Goal: Information Seeking & Learning: Learn about a topic

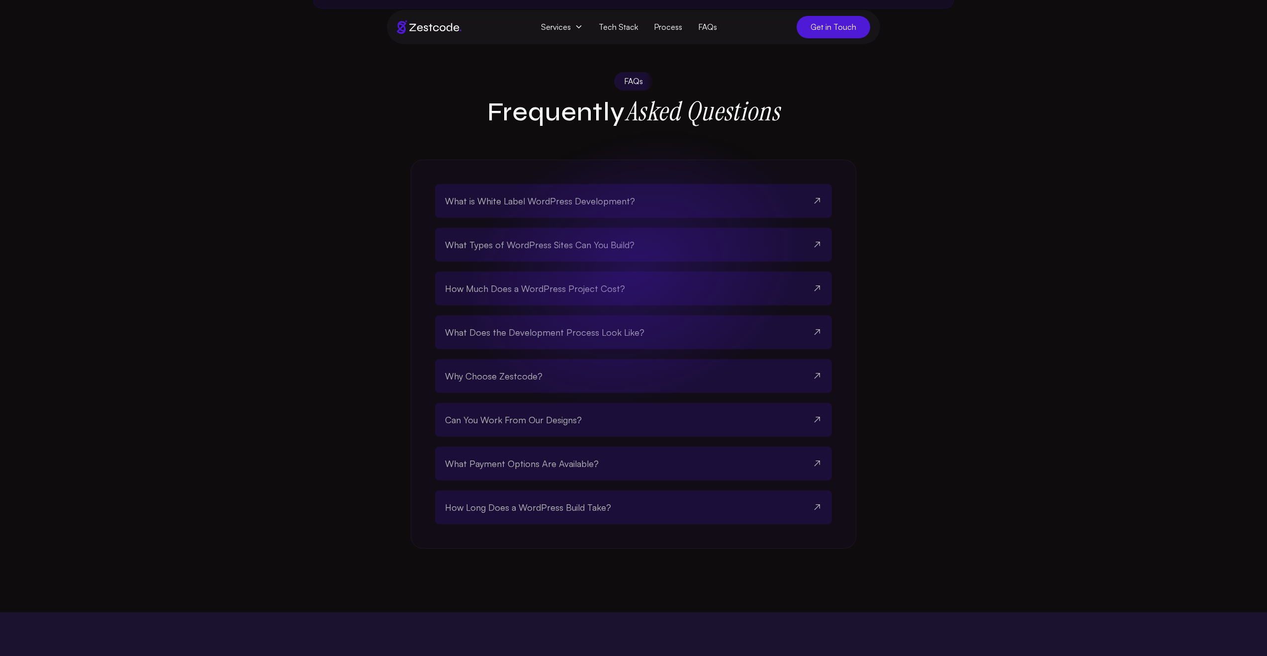
scroll to position [1801, 0]
click at [737, 217] on button "What is White Label WordPress Development?" at bounding box center [633, 200] width 377 height 34
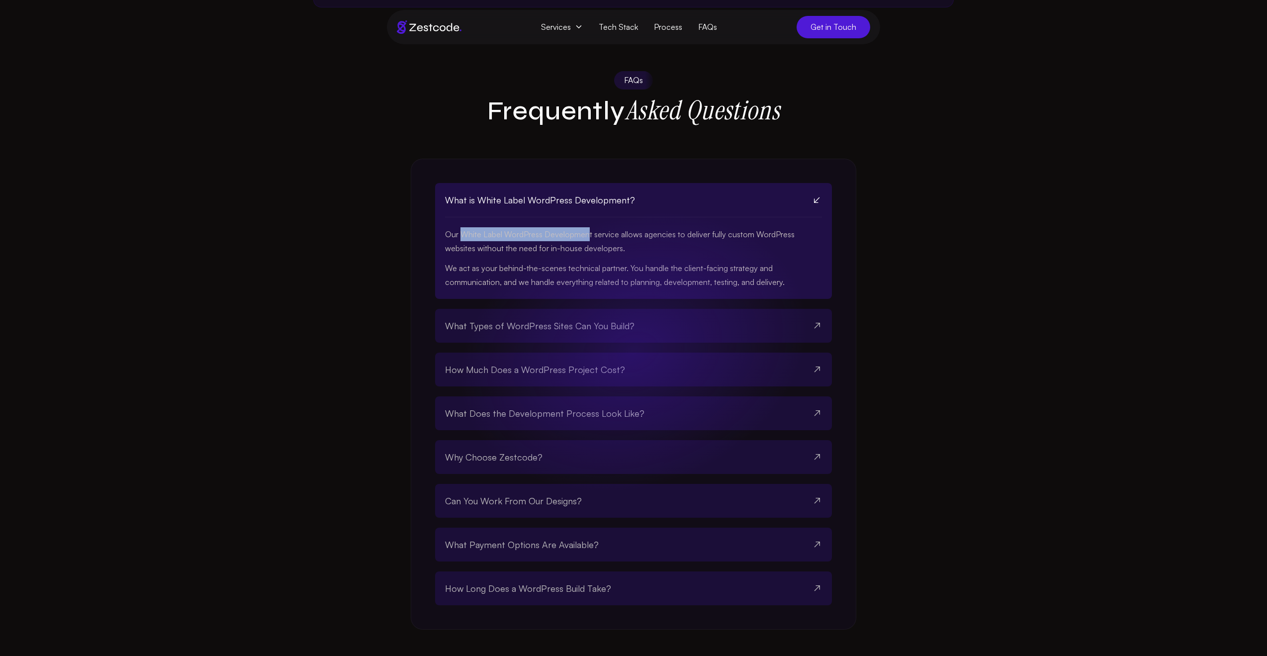
drag, startPoint x: 463, startPoint y: 267, endPoint x: 588, endPoint y: 266, distance: 125.4
click at [588, 255] on p "Our White Label WordPress Development service allows agencies to deliver fully …" at bounding box center [633, 241] width 377 height 28
drag, startPoint x: 617, startPoint y: 266, endPoint x: 462, endPoint y: 267, distance: 155.7
click at [462, 255] on p "Our White Label WordPress Development service allows agencies to deliver fully …" at bounding box center [633, 241] width 377 height 28
copy p "White Label WordPress Development service"
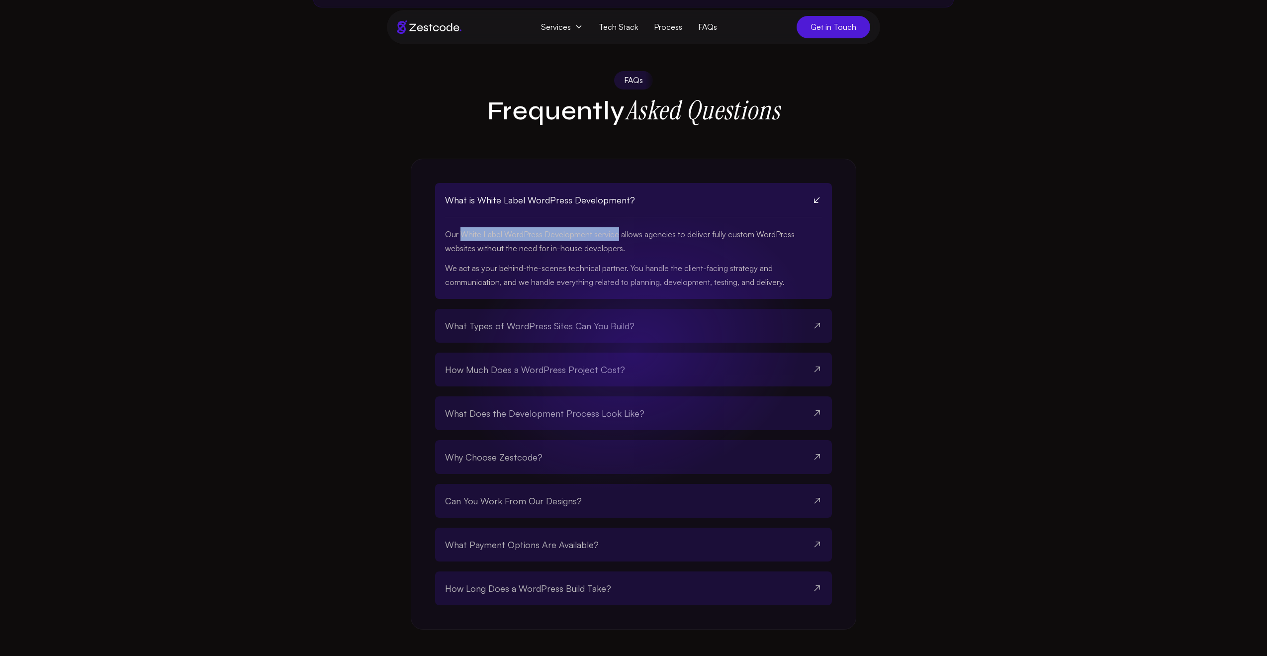
click at [657, 343] on button "What Types of WordPress Sites Can You Build?" at bounding box center [633, 326] width 377 height 34
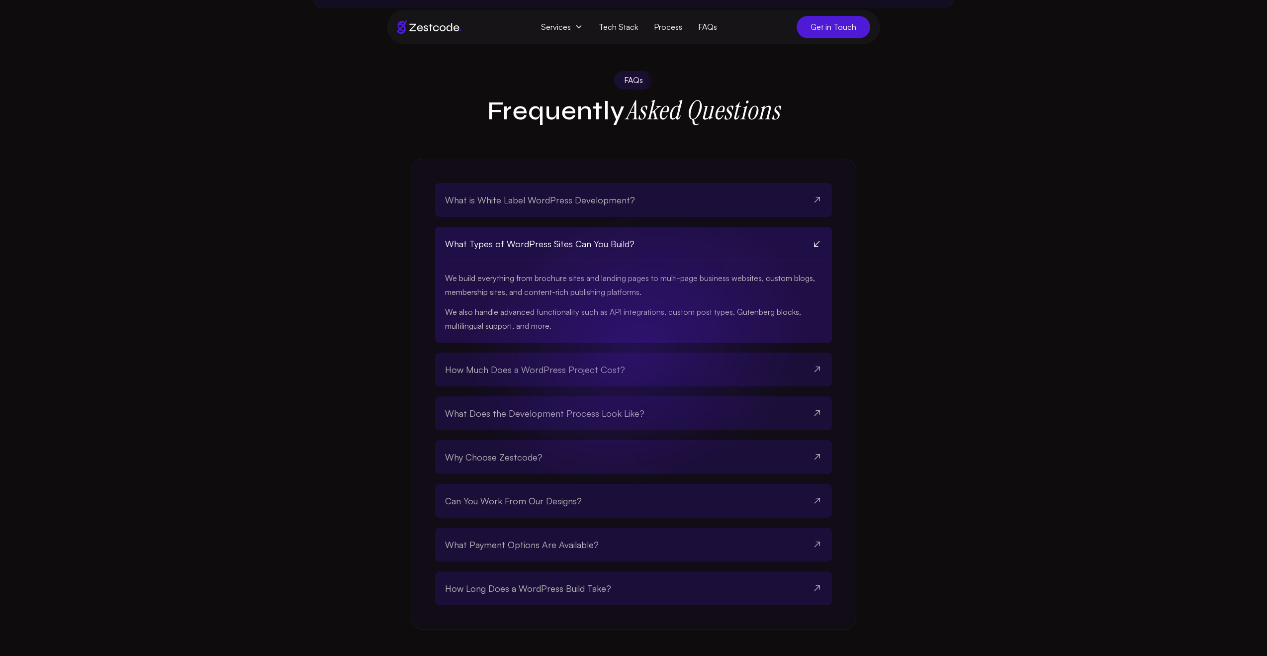
click at [644, 386] on button "How Much Does a WordPress Project Cost?" at bounding box center [633, 370] width 377 height 34
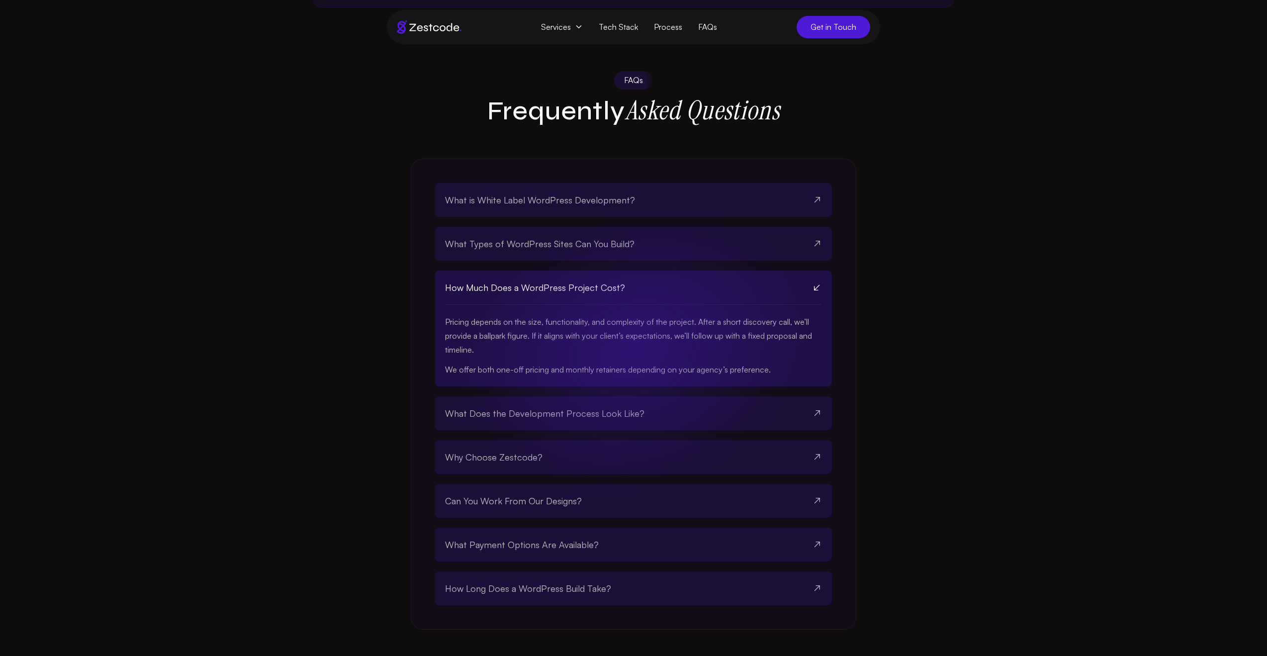
click at [580, 430] on button "What Does the Development Process Look Like?" at bounding box center [633, 413] width 377 height 34
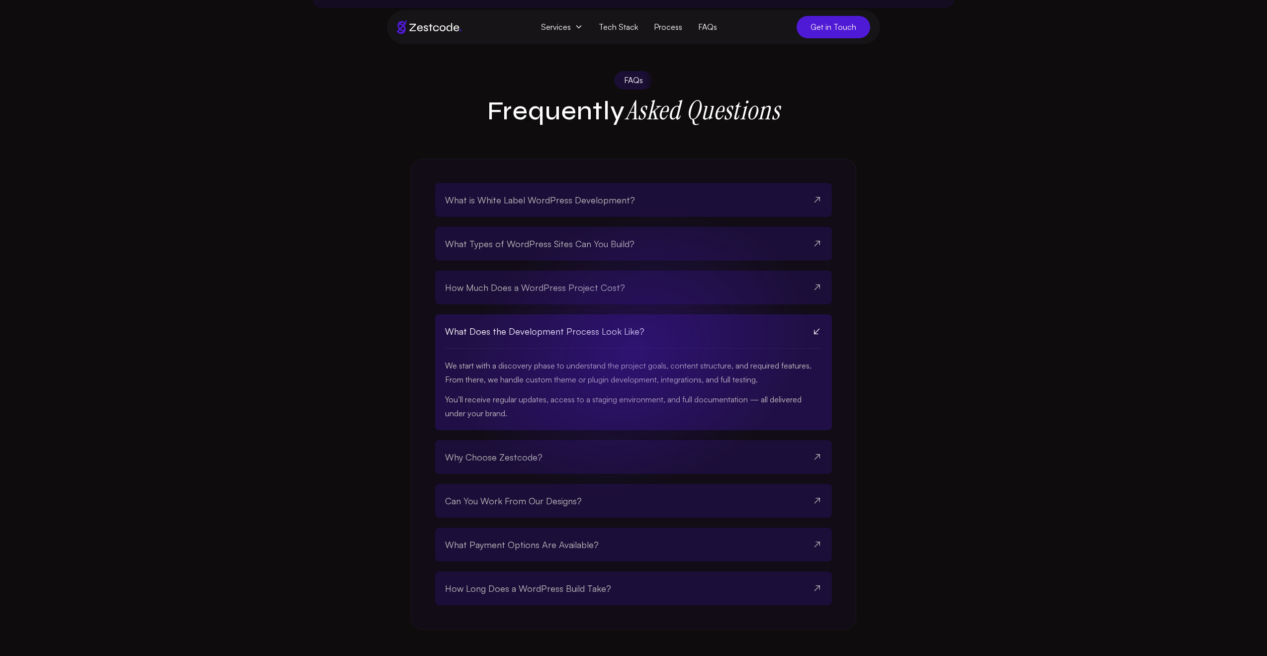
click at [573, 474] on button "Why Choose Zestcode?" at bounding box center [633, 457] width 377 height 34
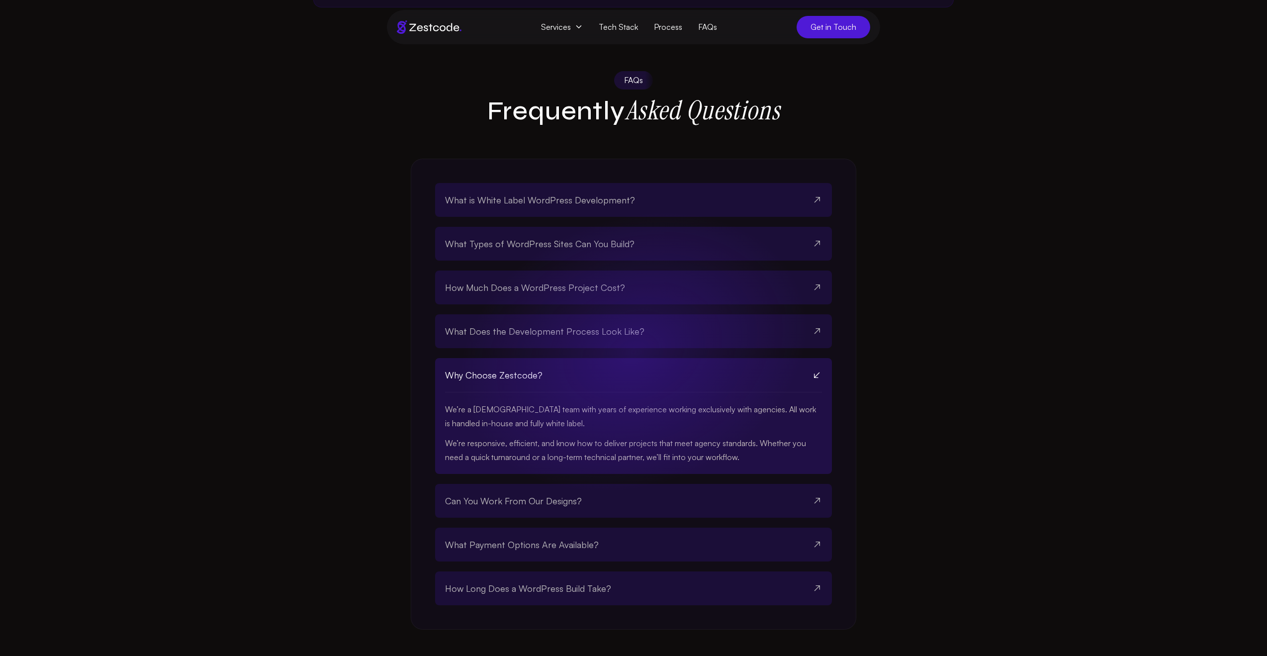
click at [589, 518] on button "Can You Work From Our Designs?" at bounding box center [633, 501] width 377 height 34
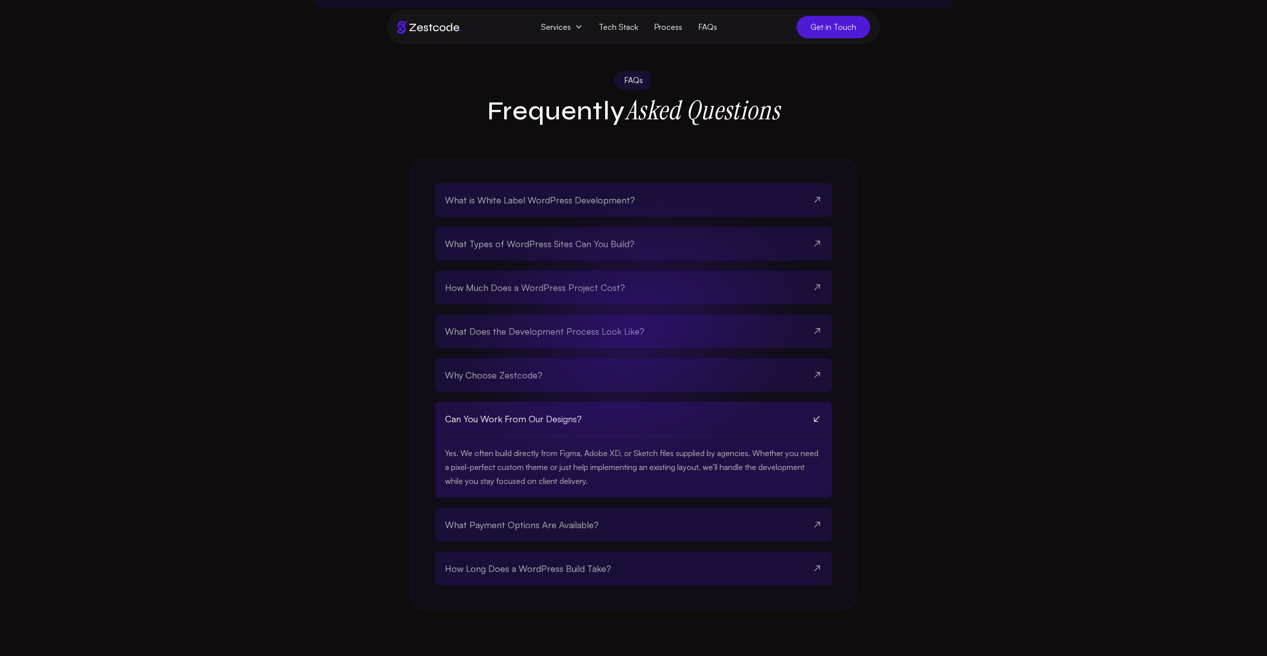
click at [582, 532] on span "What Payment Options Are Available?" at bounding box center [522, 525] width 154 height 14
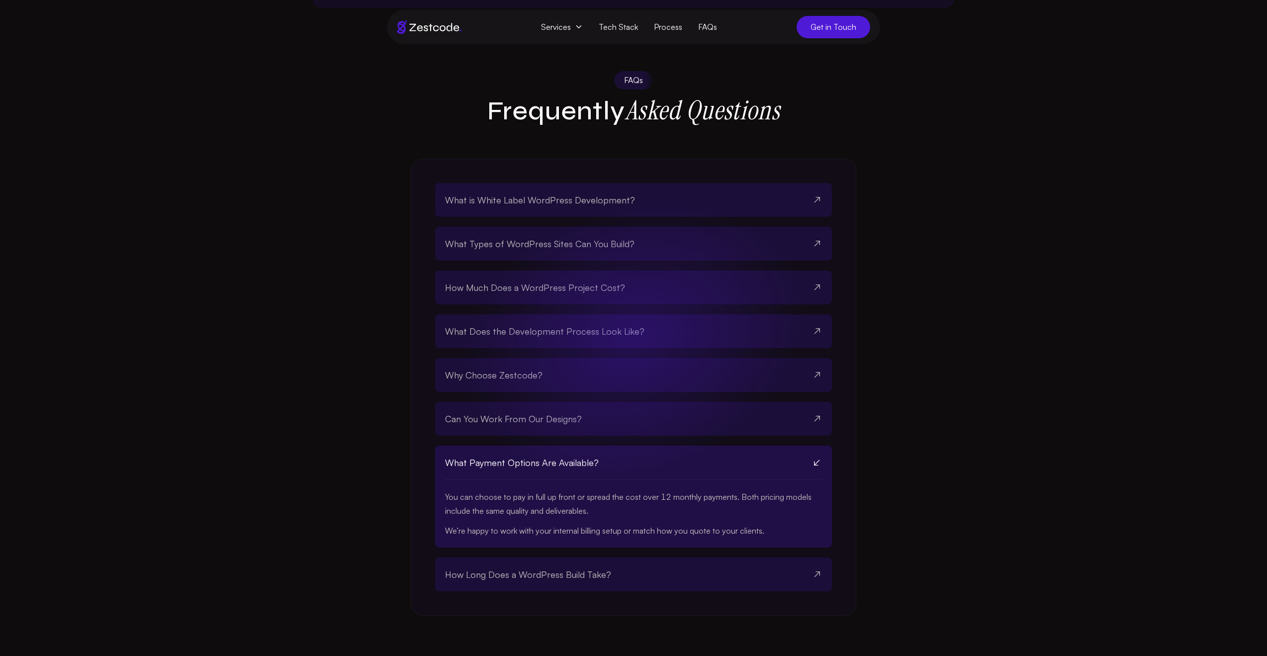
click at [612, 591] on button "How Long Does a WordPress Build Take?" at bounding box center [633, 575] width 377 height 34
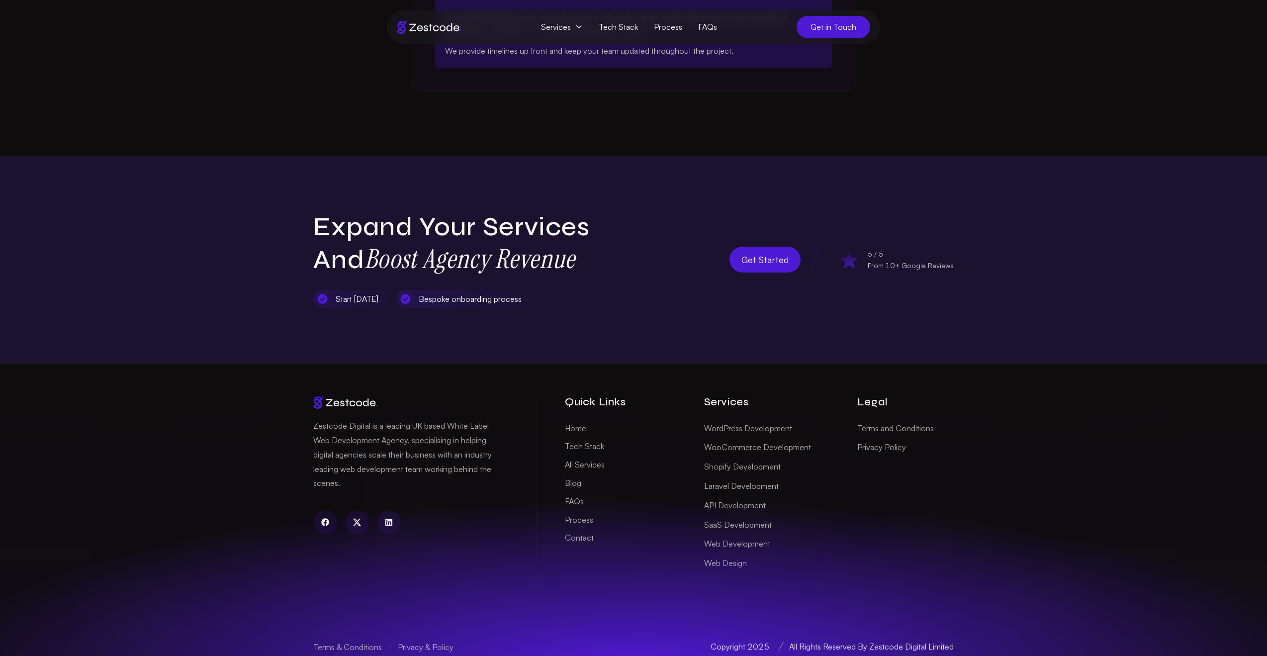
scroll to position [2368, 0]
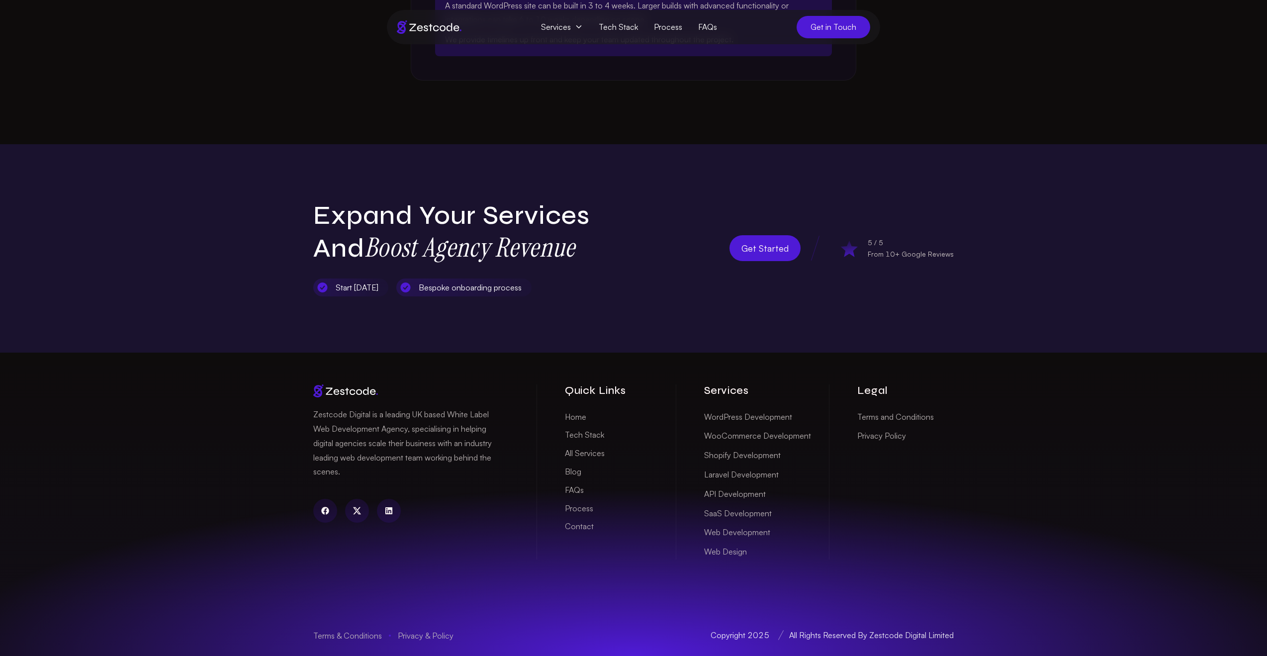
click at [568, 468] on link "Blog" at bounding box center [573, 471] width 16 height 15
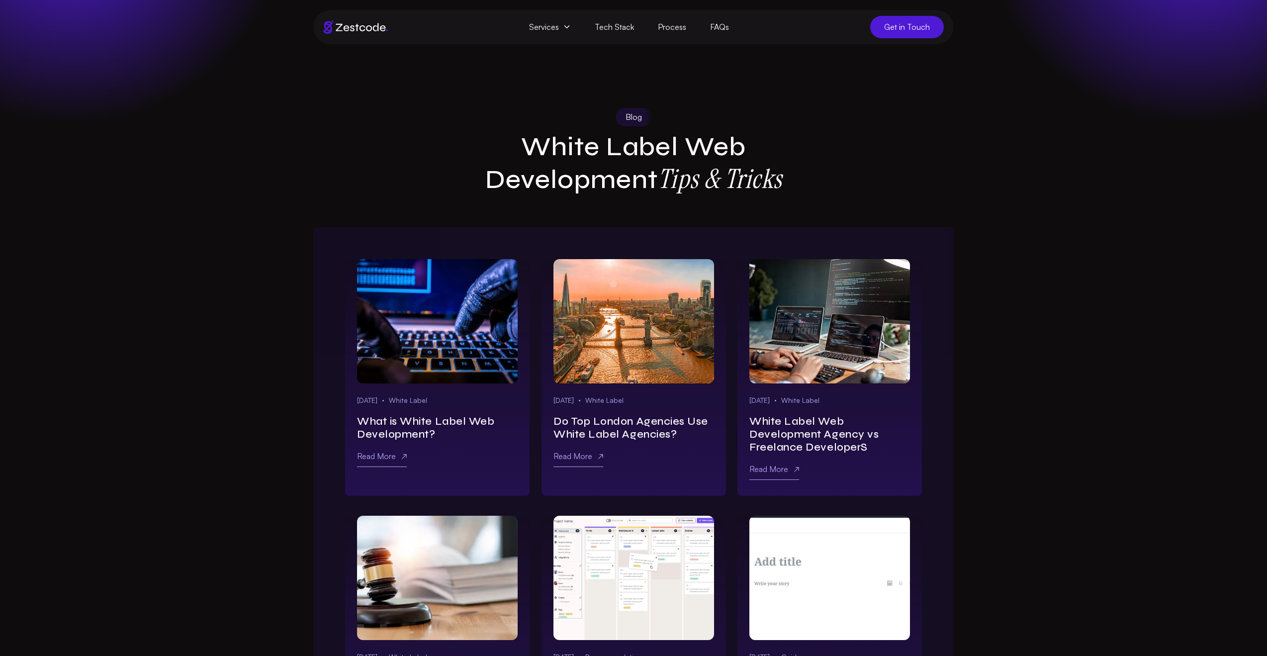
click at [829, 289] on link "Learn more about white label web development agency vs freelance developers" at bounding box center [830, 321] width 161 height 124
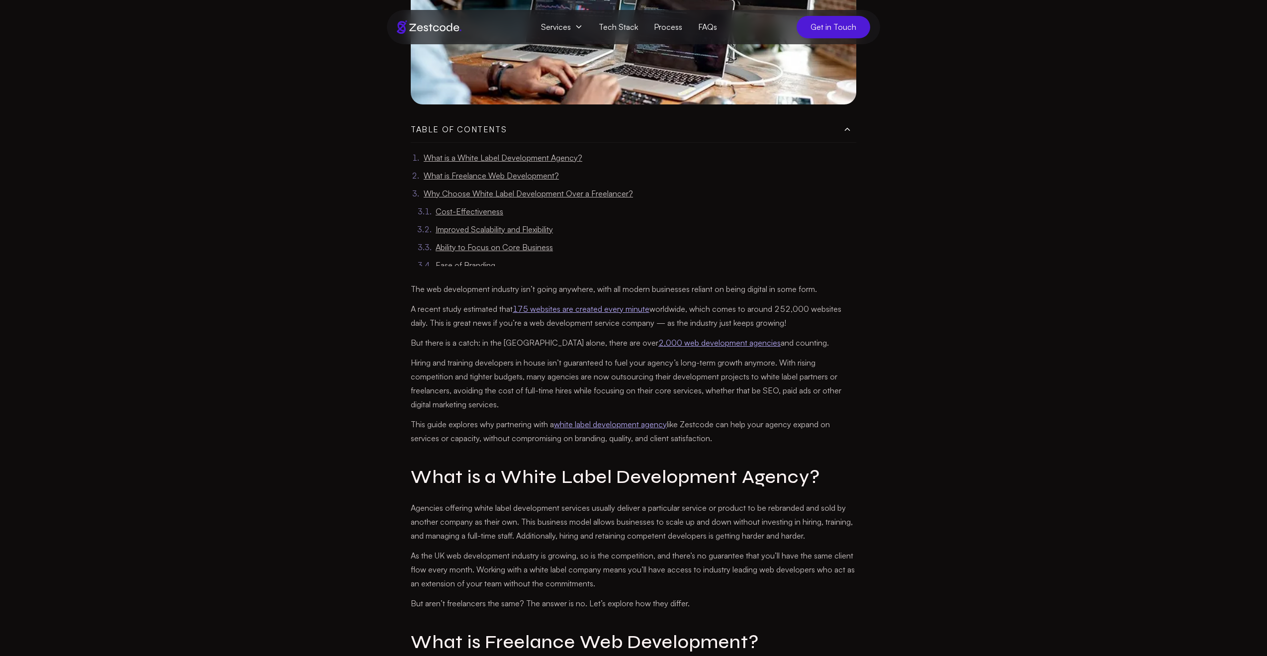
scroll to position [273, 0]
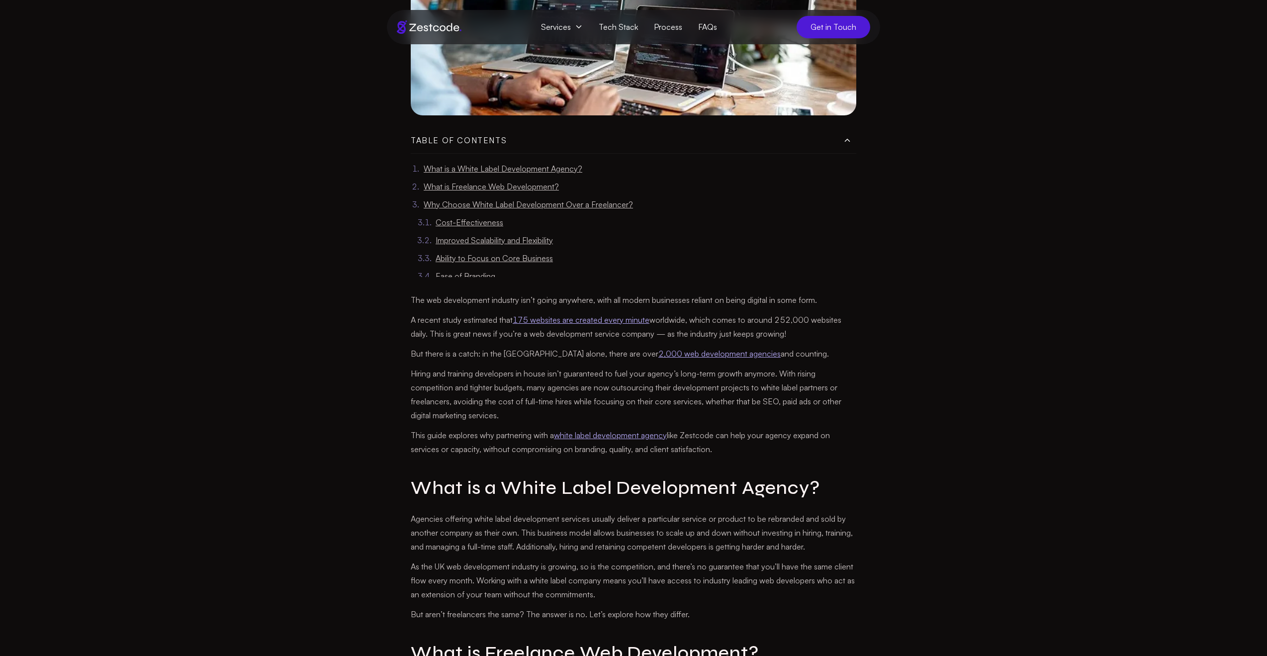
click at [433, 23] on img at bounding box center [429, 26] width 65 height 13
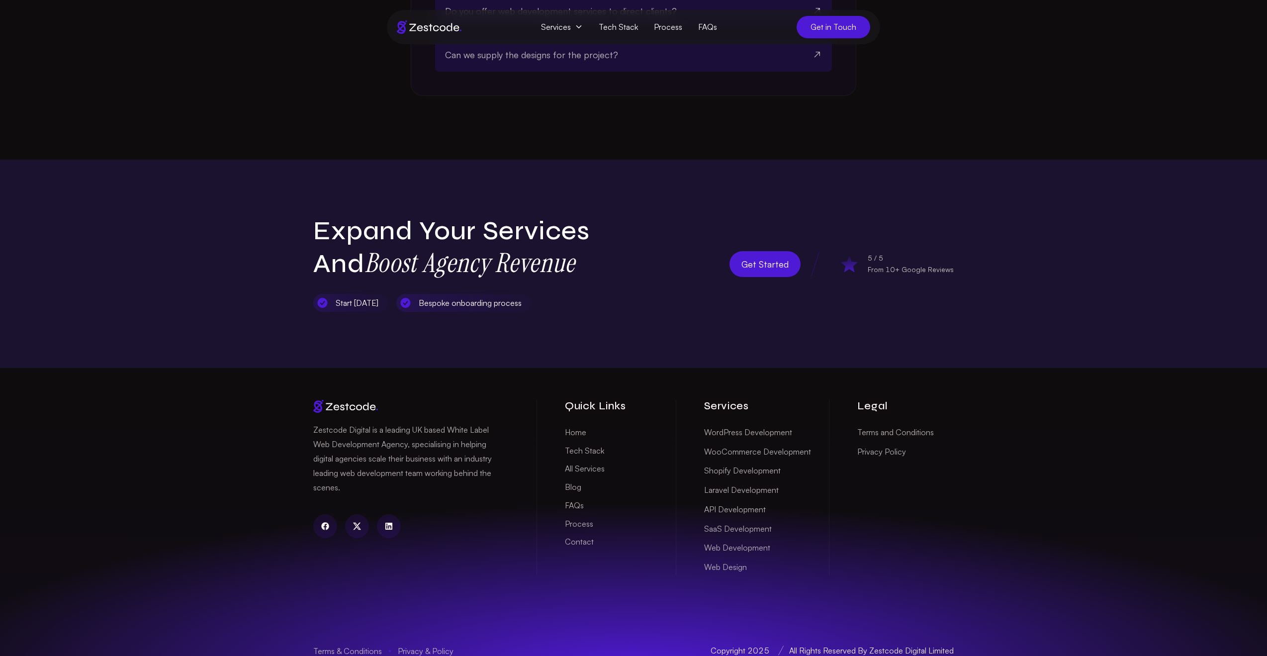
scroll to position [3099, 0]
click at [596, 460] on link "All Services" at bounding box center [585, 467] width 40 height 15
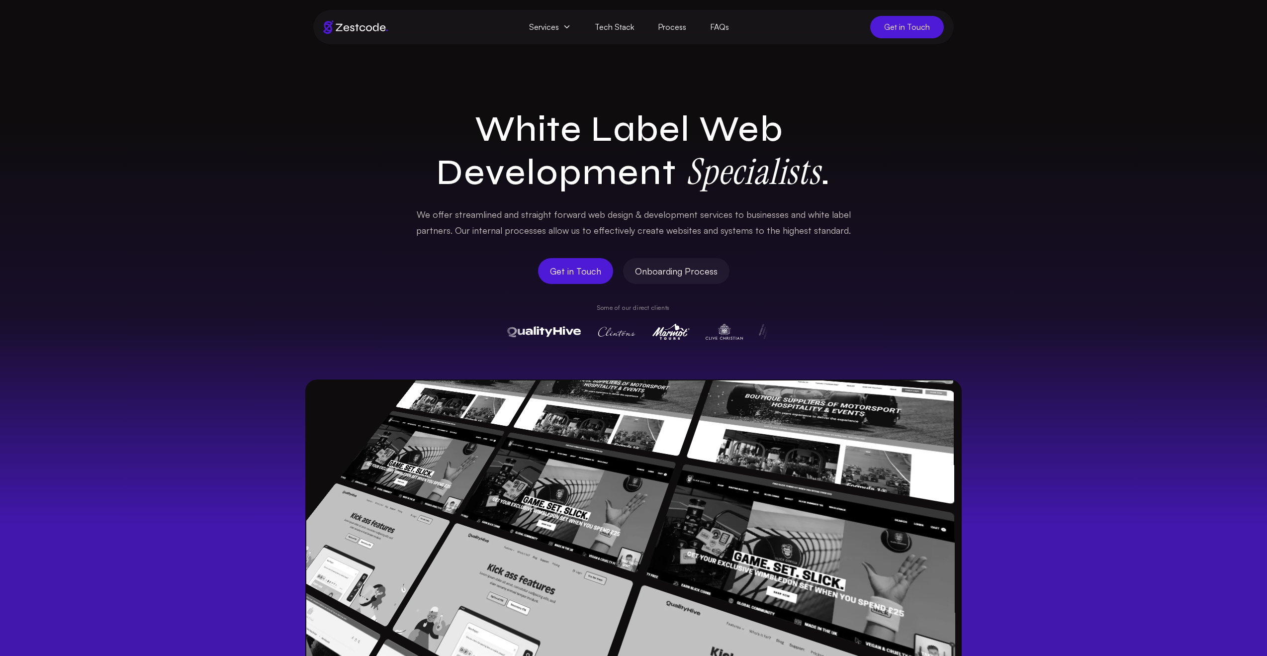
click at [664, 29] on link "Process" at bounding box center [672, 27] width 52 height 22
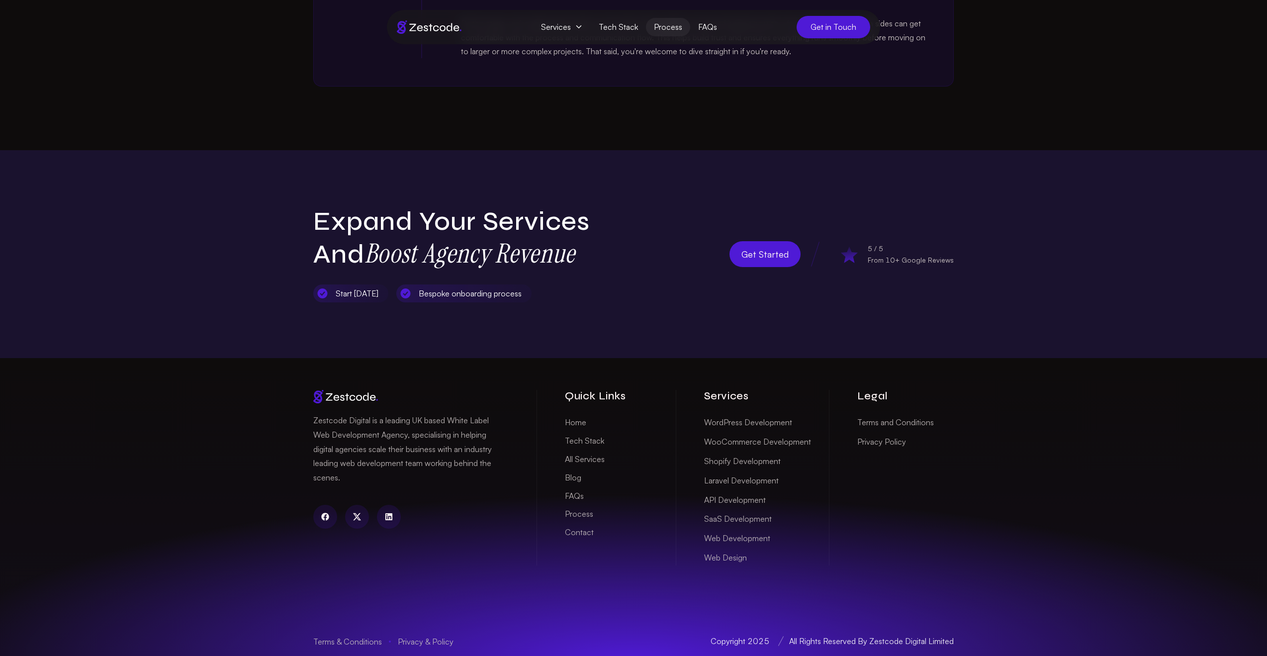
scroll to position [537, 0]
click at [794, 439] on link "WooCommerce Development" at bounding box center [757, 441] width 107 height 15
